Goal: Task Accomplishment & Management: Manage account settings

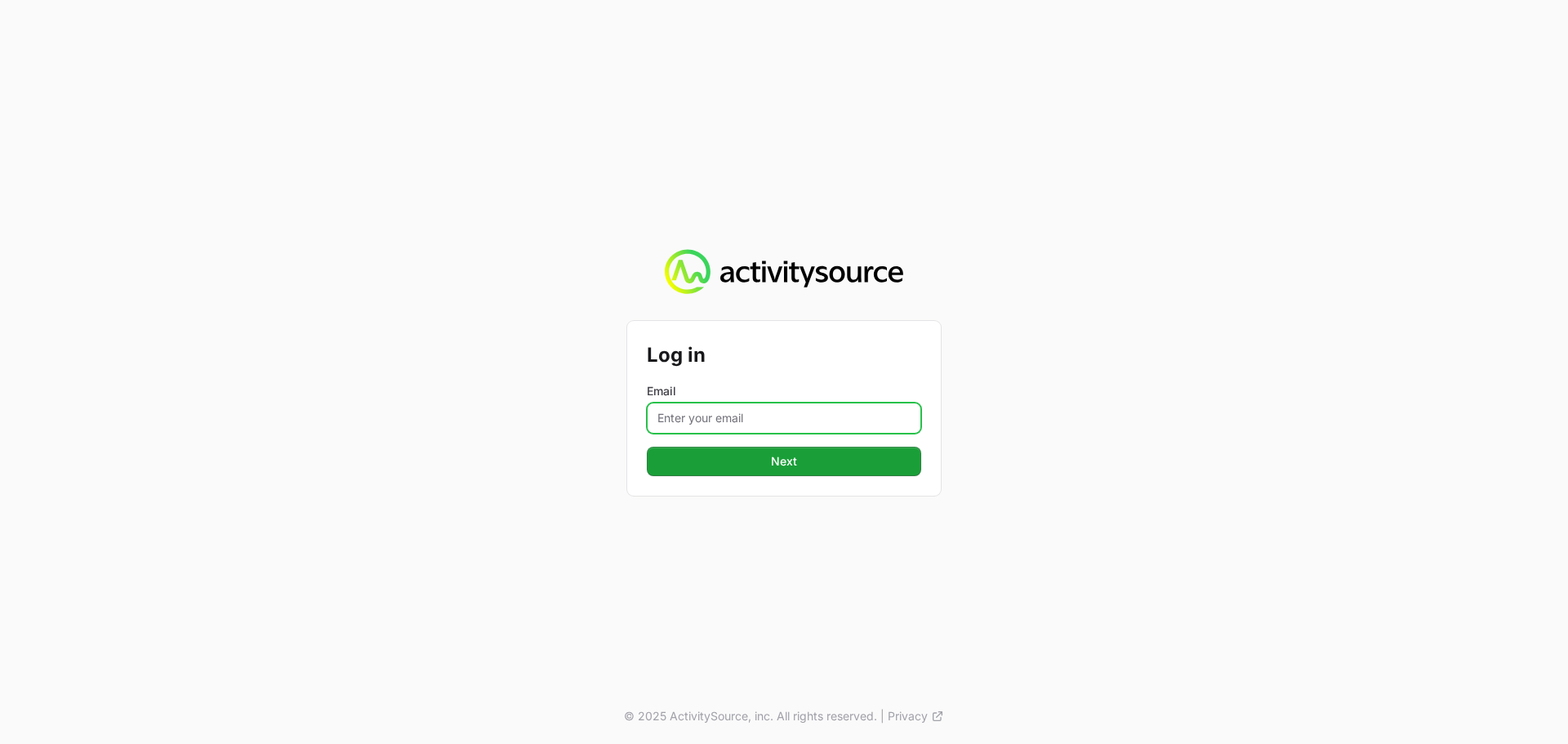
click at [687, 416] on input "Email" at bounding box center [784, 418] width 274 height 31
type input "Mustafa.larki@nextgen.group"
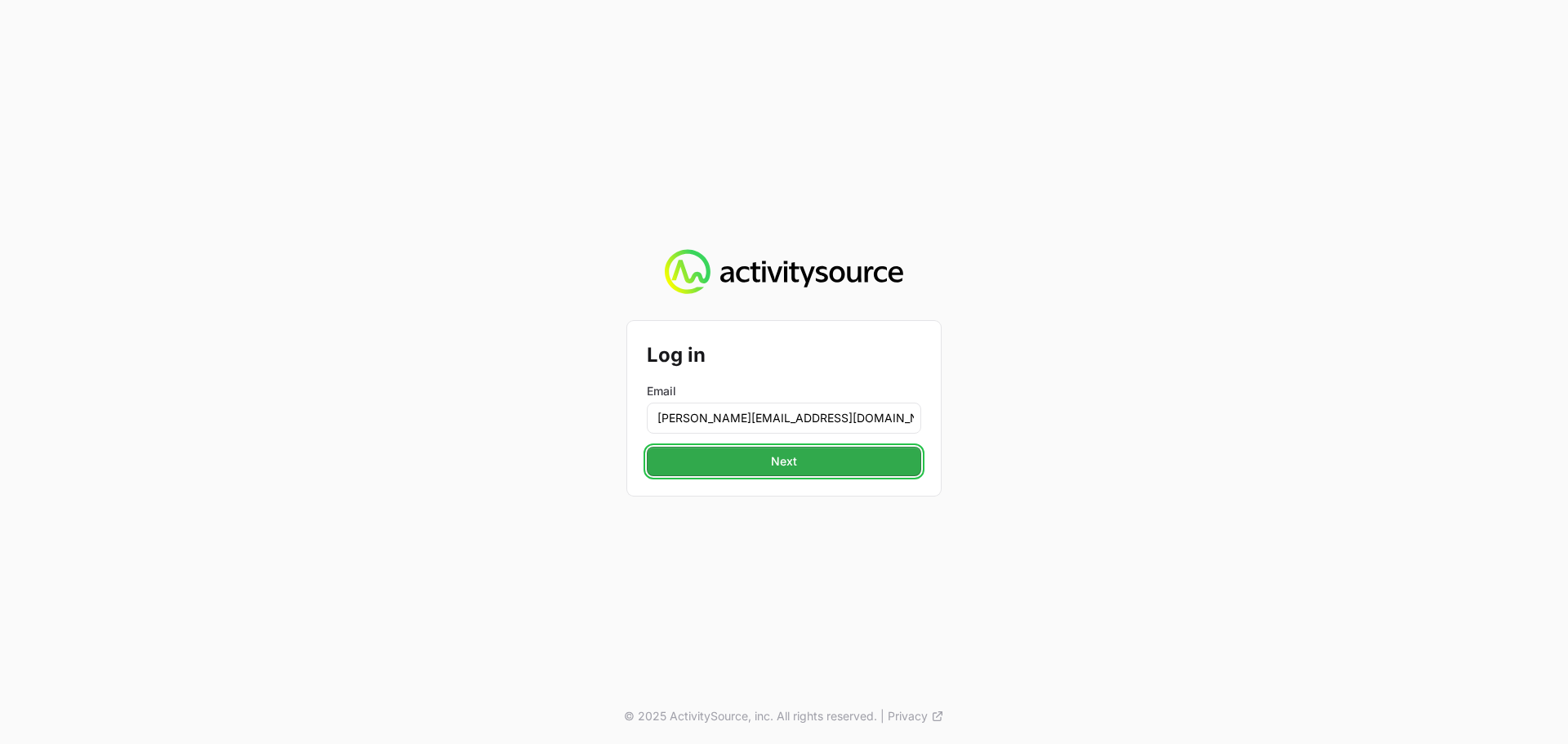
click at [797, 475] on button "Next" at bounding box center [784, 461] width 274 height 30
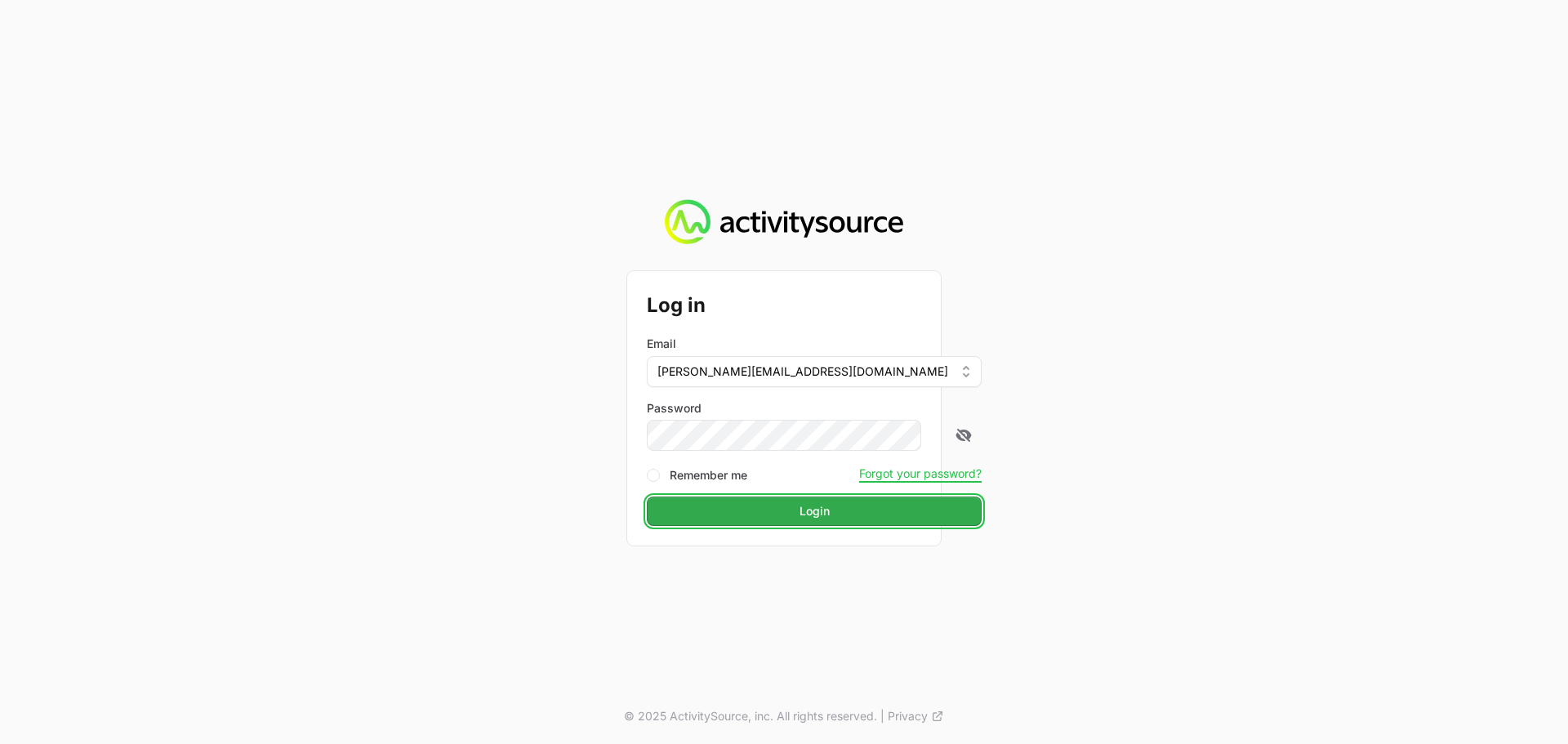
click at [813, 510] on button "Login" at bounding box center [814, 511] width 335 height 30
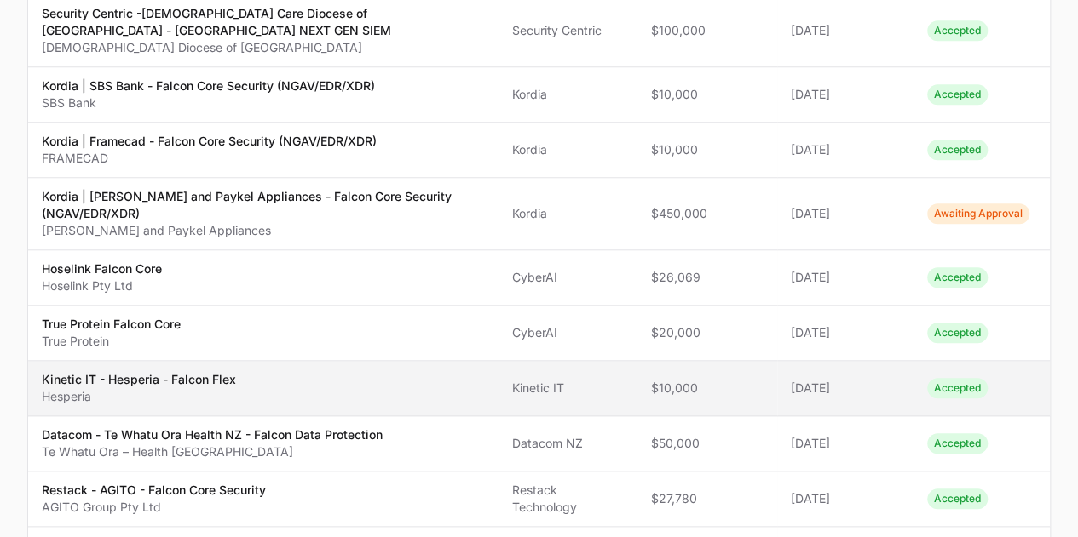
scroll to position [767, 0]
